Goal: Task Accomplishment & Management: Use online tool/utility

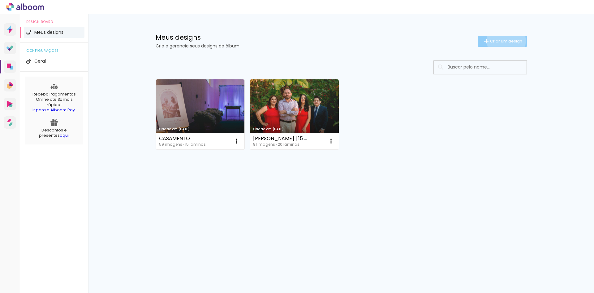
click at [505, 41] on span "Criar um design" at bounding box center [506, 41] width 32 height 4
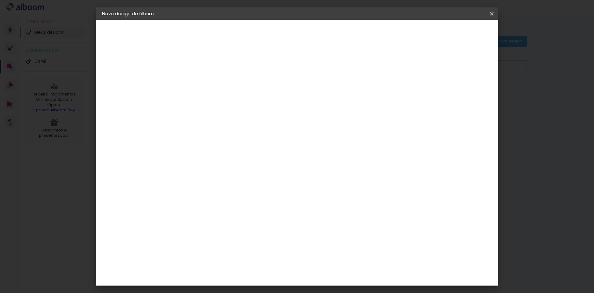
click at [493, 11] on iron-icon at bounding box center [492, 14] width 7 height 6
